Goal: Task Accomplishment & Management: Use online tool/utility

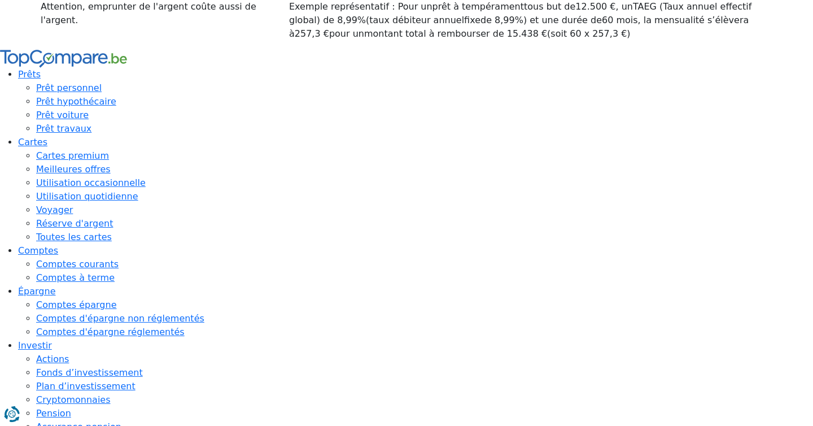
type input "10 250"
type input "10250"
type input "11 000"
type input "11000"
type input "13 000"
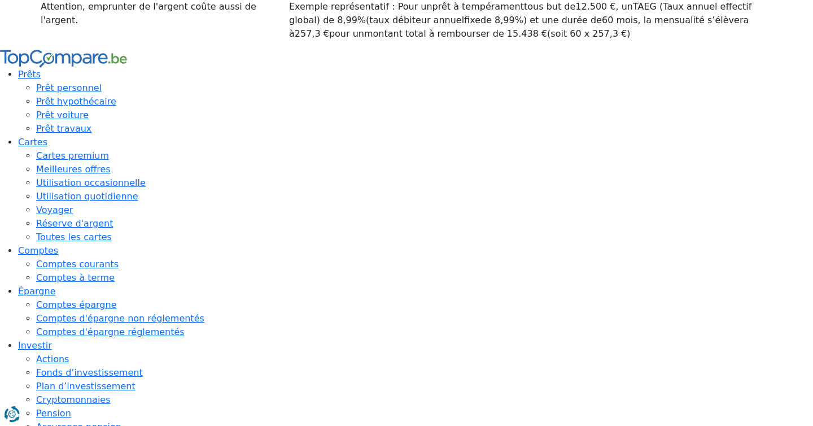
type input "13000"
type input "16 250"
type input "16250"
type input "22 250"
type input "22250"
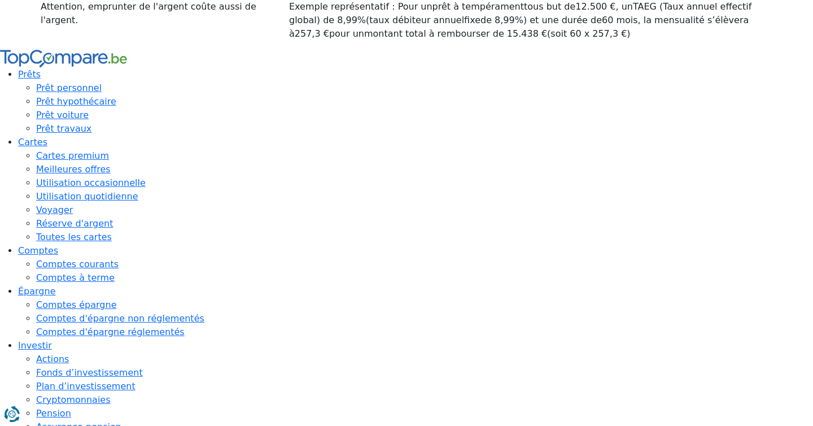
type input "32 000"
type input "32000"
type input "45 250"
type input "45250"
type input "58 750"
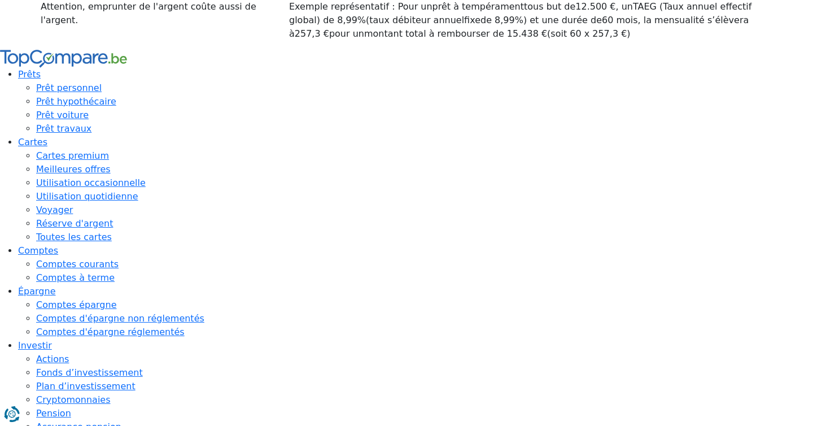
type input "58750"
type input "74 250"
type input "74250"
type input "89 250"
type input "89250"
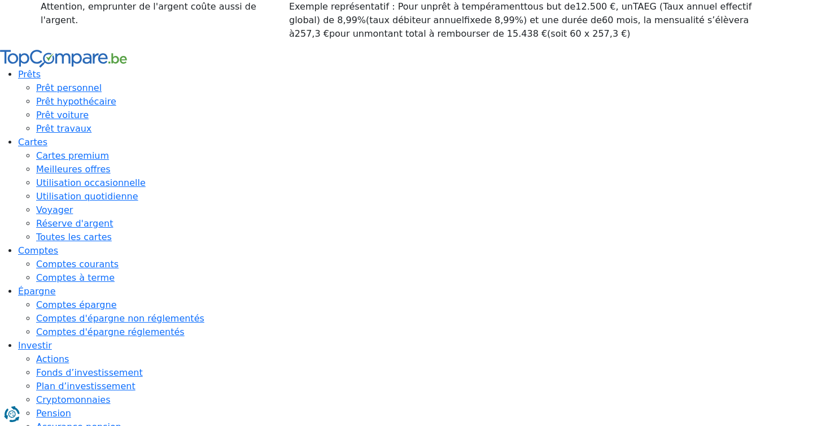
type input "100 000"
drag, startPoint x: 446, startPoint y: 150, endPoint x: 658, endPoint y: 143, distance: 211.2
type input "100000"
radio input "false"
